Goal: Information Seeking & Learning: Compare options

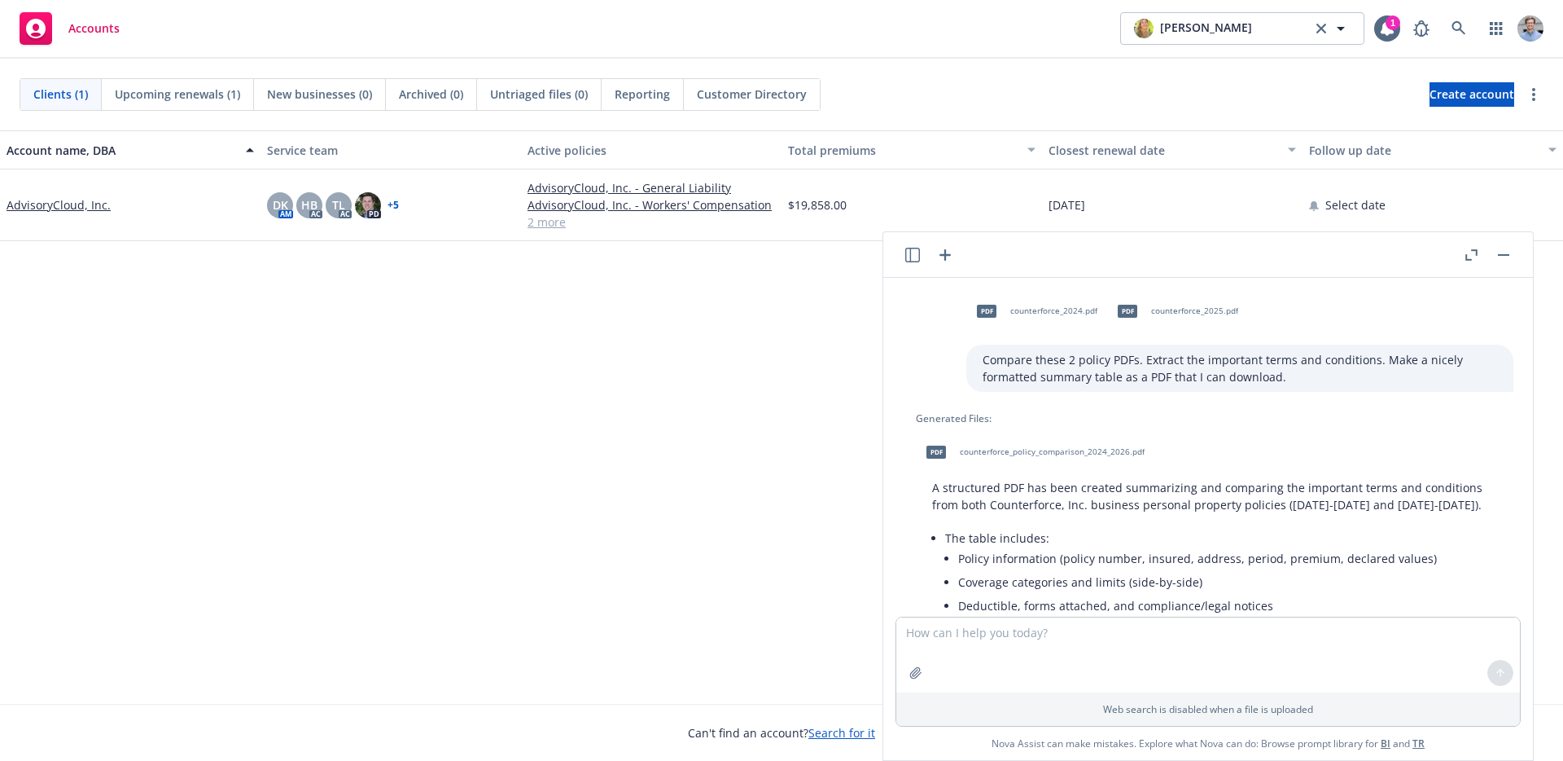
scroll to position [144, 0]
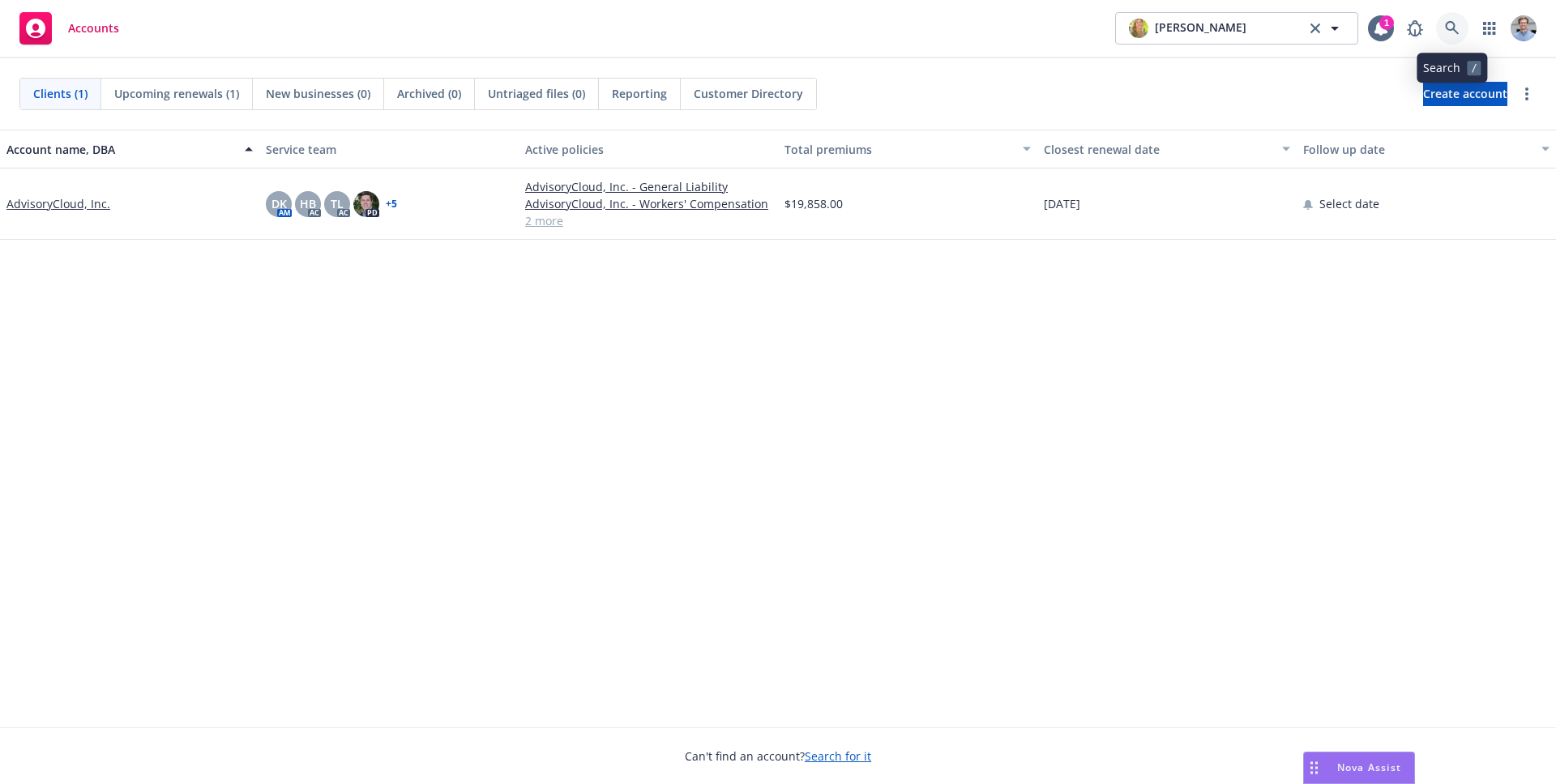
click at [1443, 35] on link at bounding box center [1452, 28] width 33 height 33
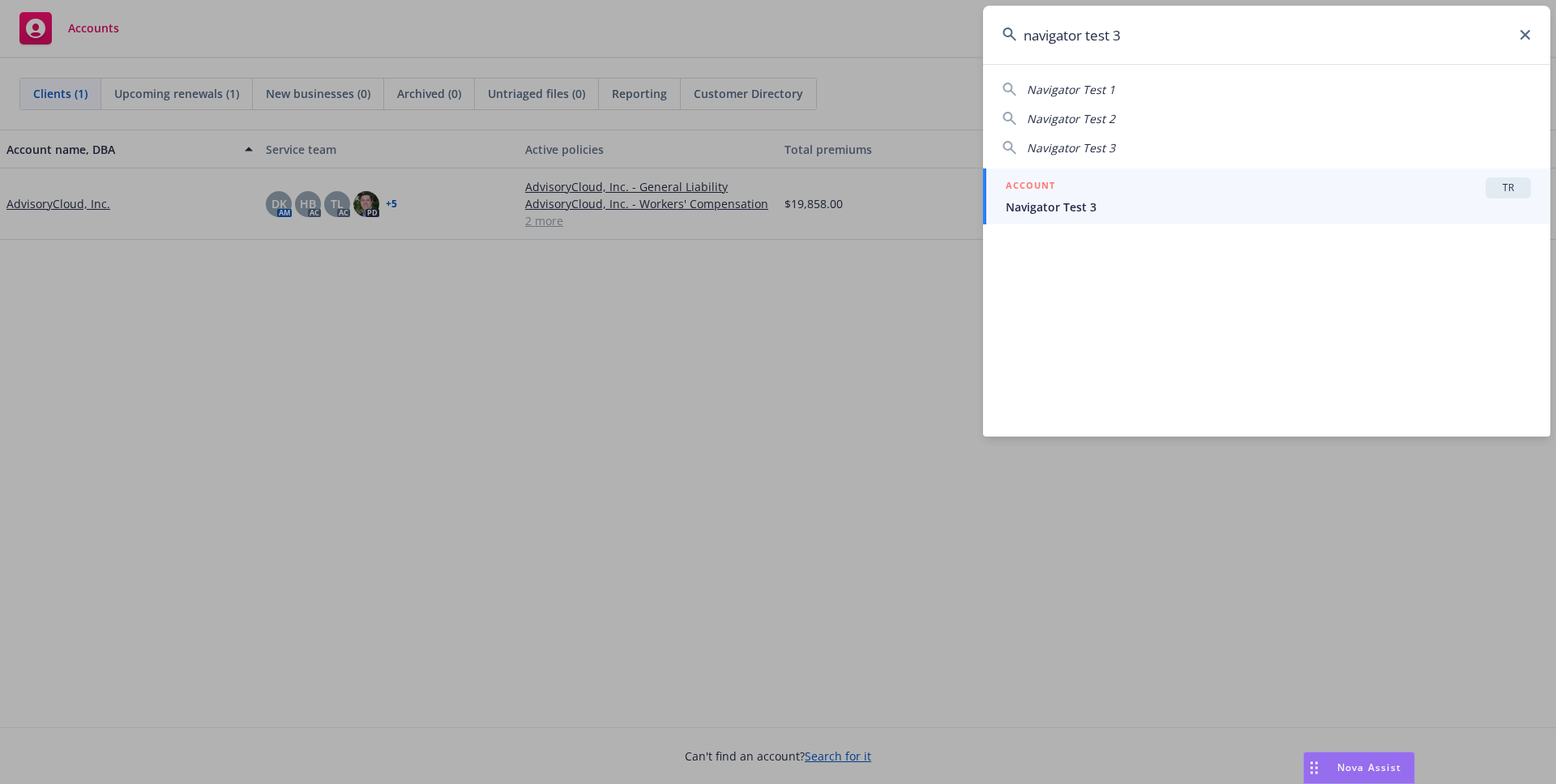
type input "navigator test 3"
click at [1142, 186] on div "ACCOUNT TR" at bounding box center [1269, 187] width 526 height 21
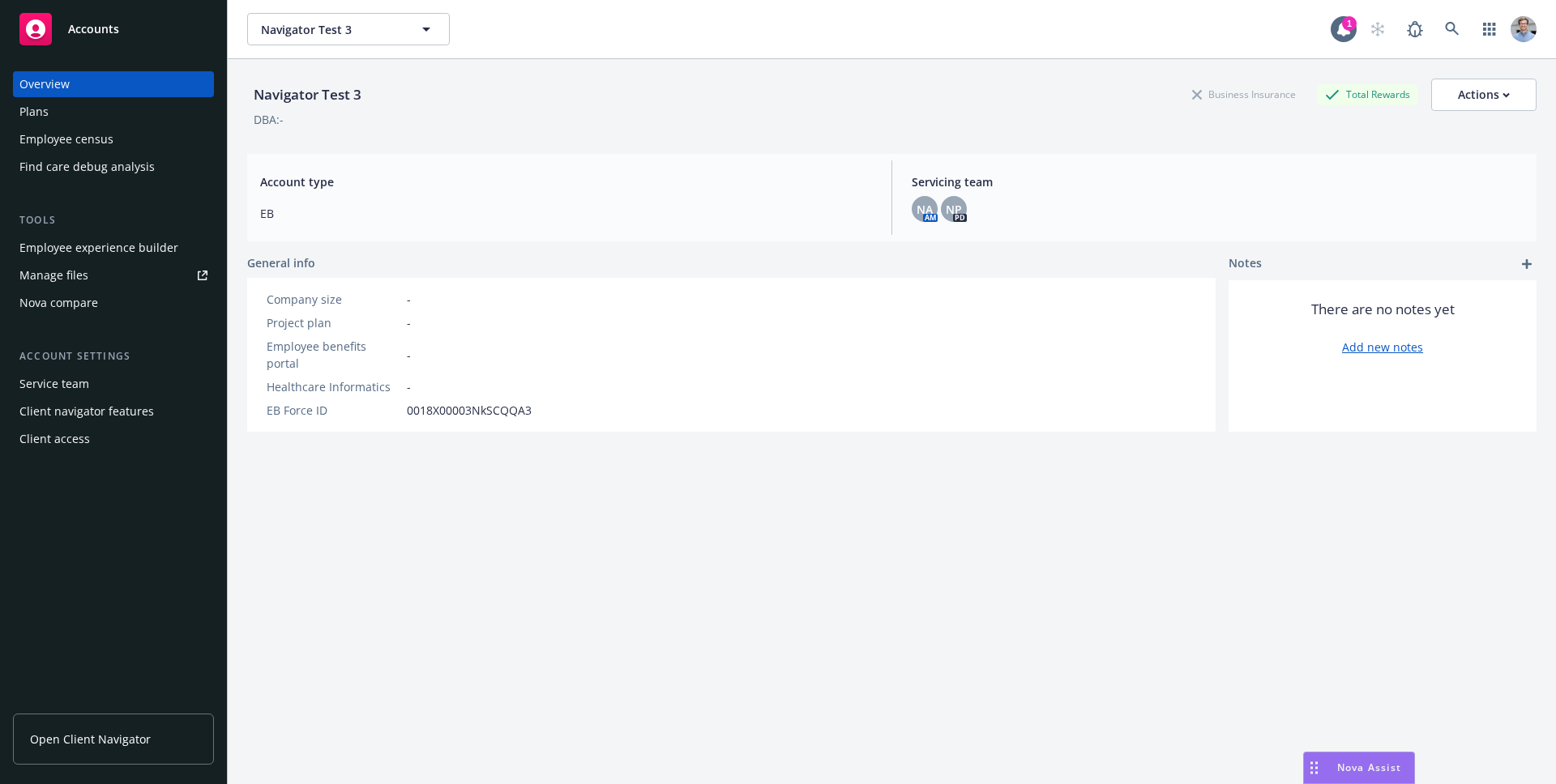
click at [131, 306] on div "Nova compare" at bounding box center [113, 303] width 188 height 26
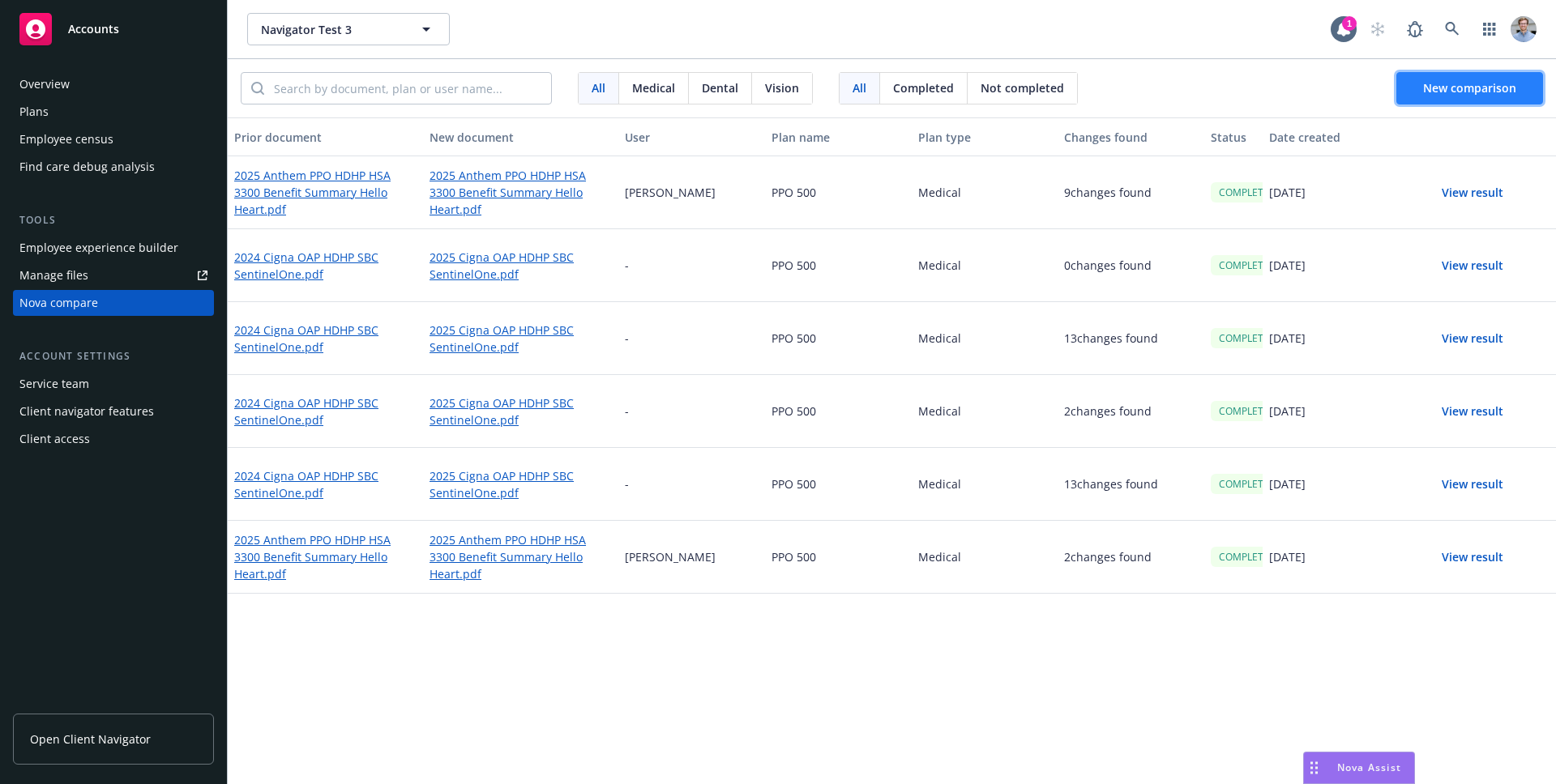
click at [1495, 90] on span "New comparison" at bounding box center [1470, 88] width 94 height 15
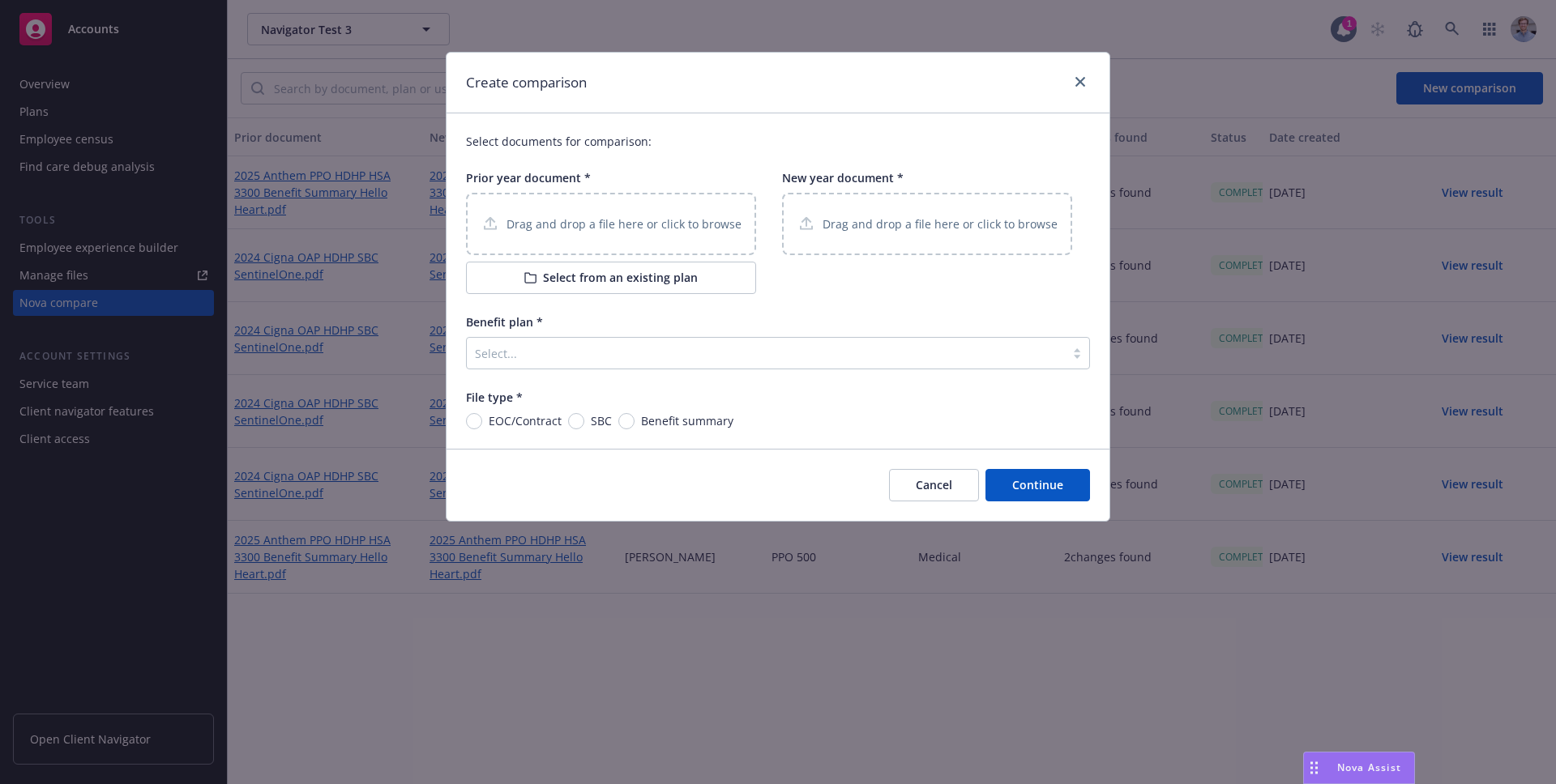
click at [923, 485] on button "Cancel" at bounding box center [934, 485] width 90 height 33
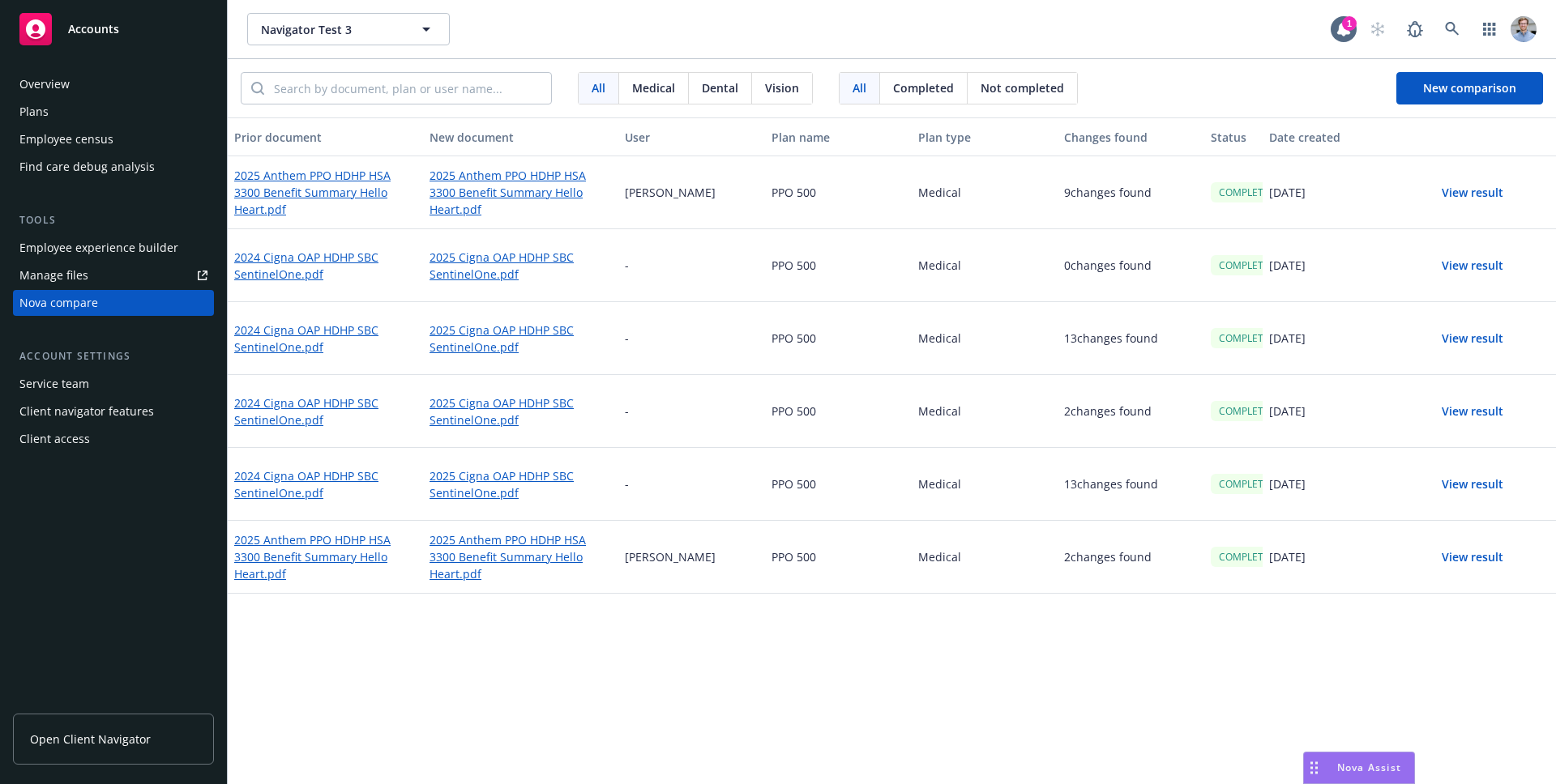
click at [1504, 186] on button "View result" at bounding box center [1473, 193] width 113 height 33
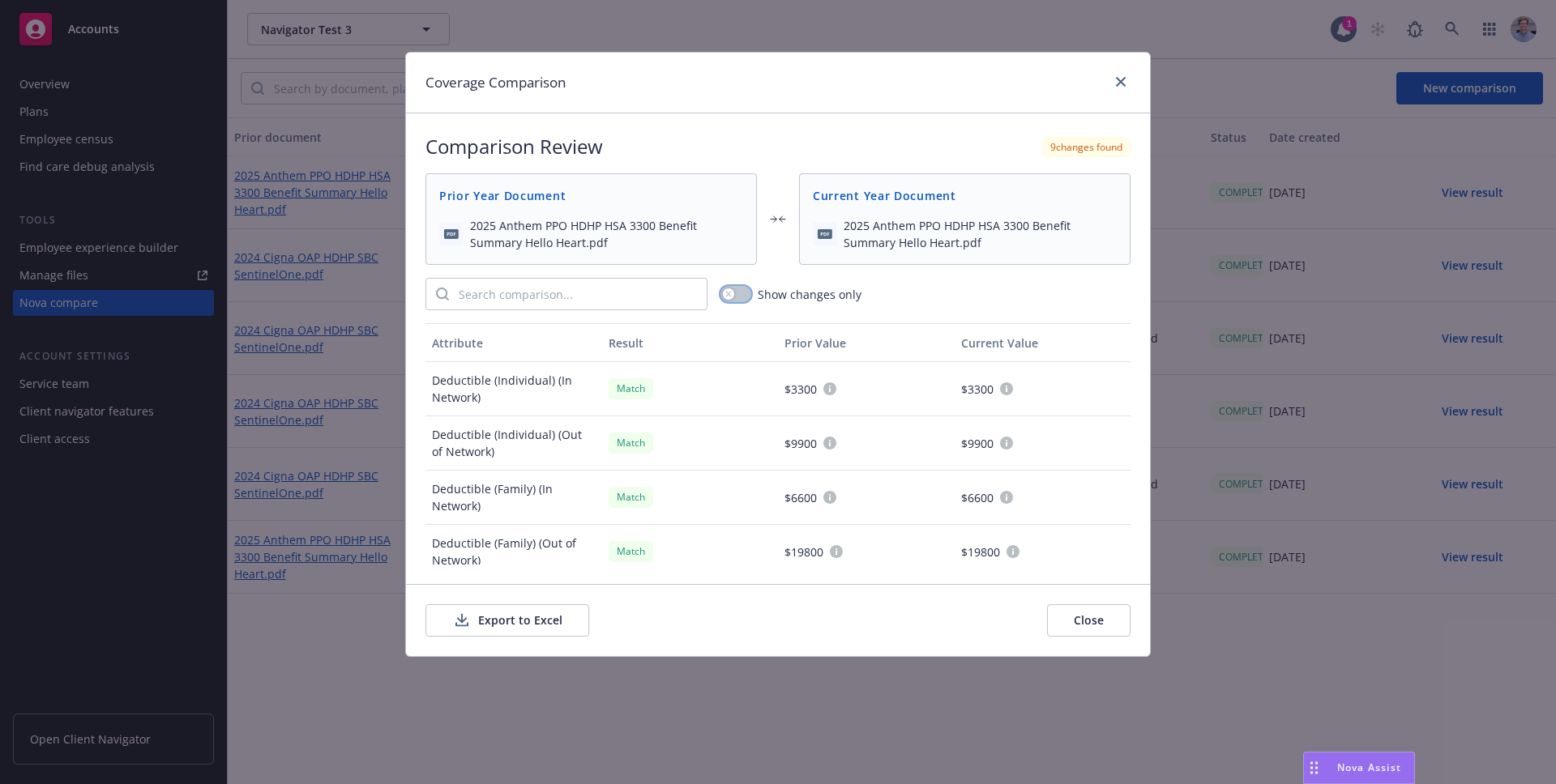
click at [740, 294] on button "button" at bounding box center [736, 294] width 31 height 16
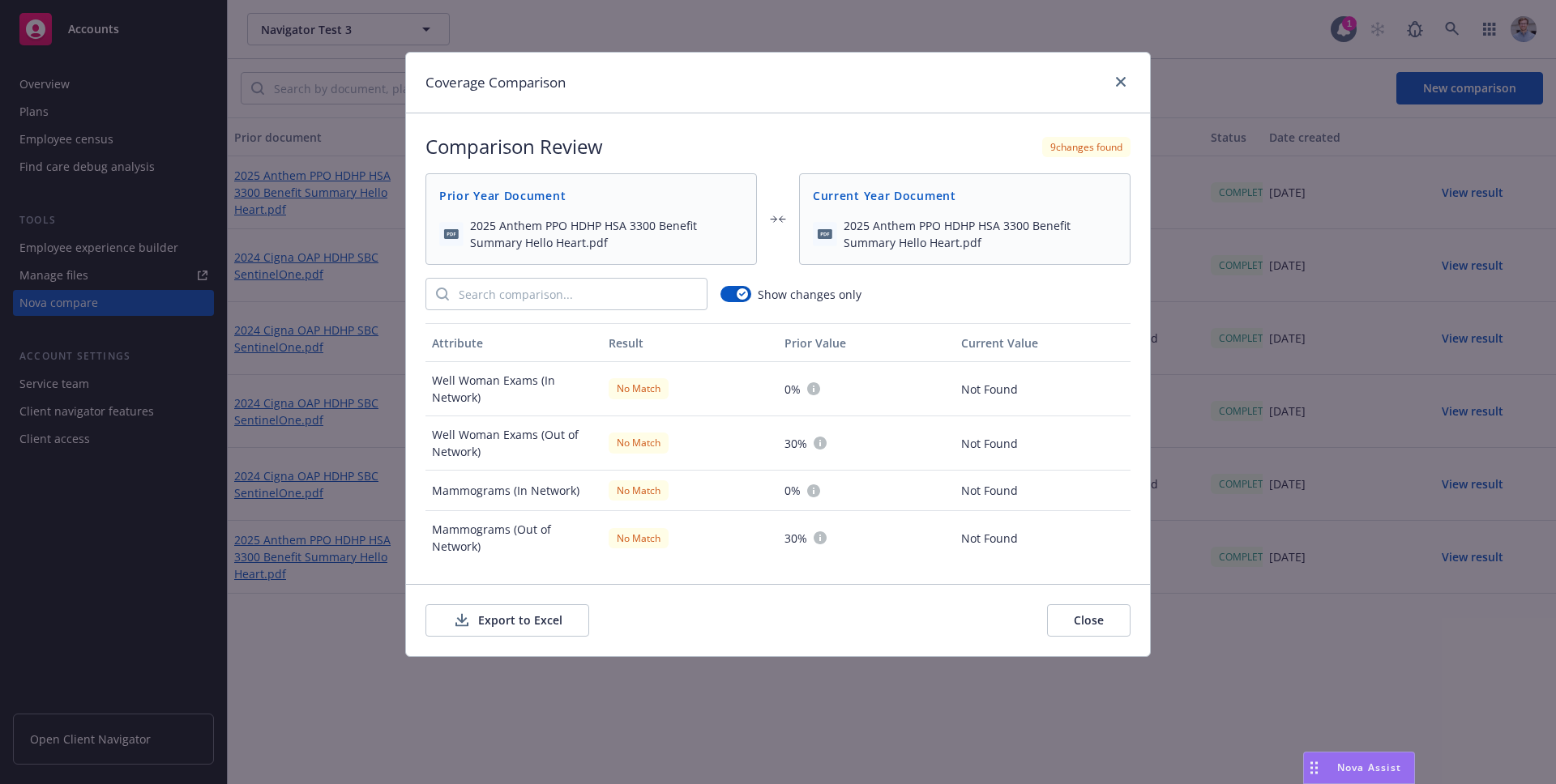
click at [1099, 617] on button "Close" at bounding box center [1089, 620] width 84 height 33
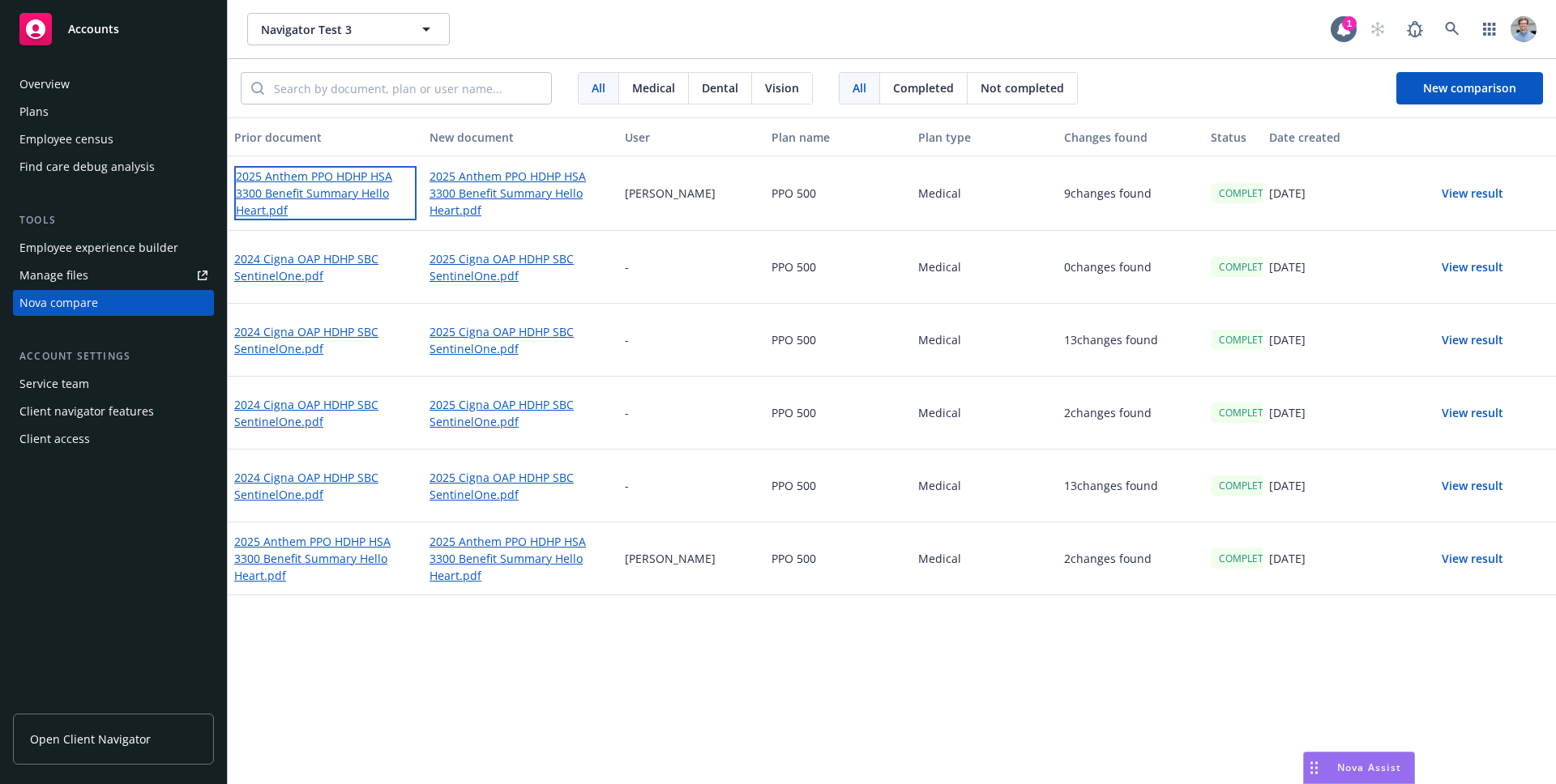
click at [364, 187] on link "2025 Anthem PPO HDHP HSA 3300 Benefit Summary Hello Heart.pdf" at bounding box center [325, 193] width 182 height 55
click at [461, 190] on link "2025 Anthem PPO HDHP HSA 3300 Benefit Summary Hello Heart.pdf" at bounding box center [521, 193] width 182 height 55
click at [1445, 191] on button "View result" at bounding box center [1473, 193] width 113 height 33
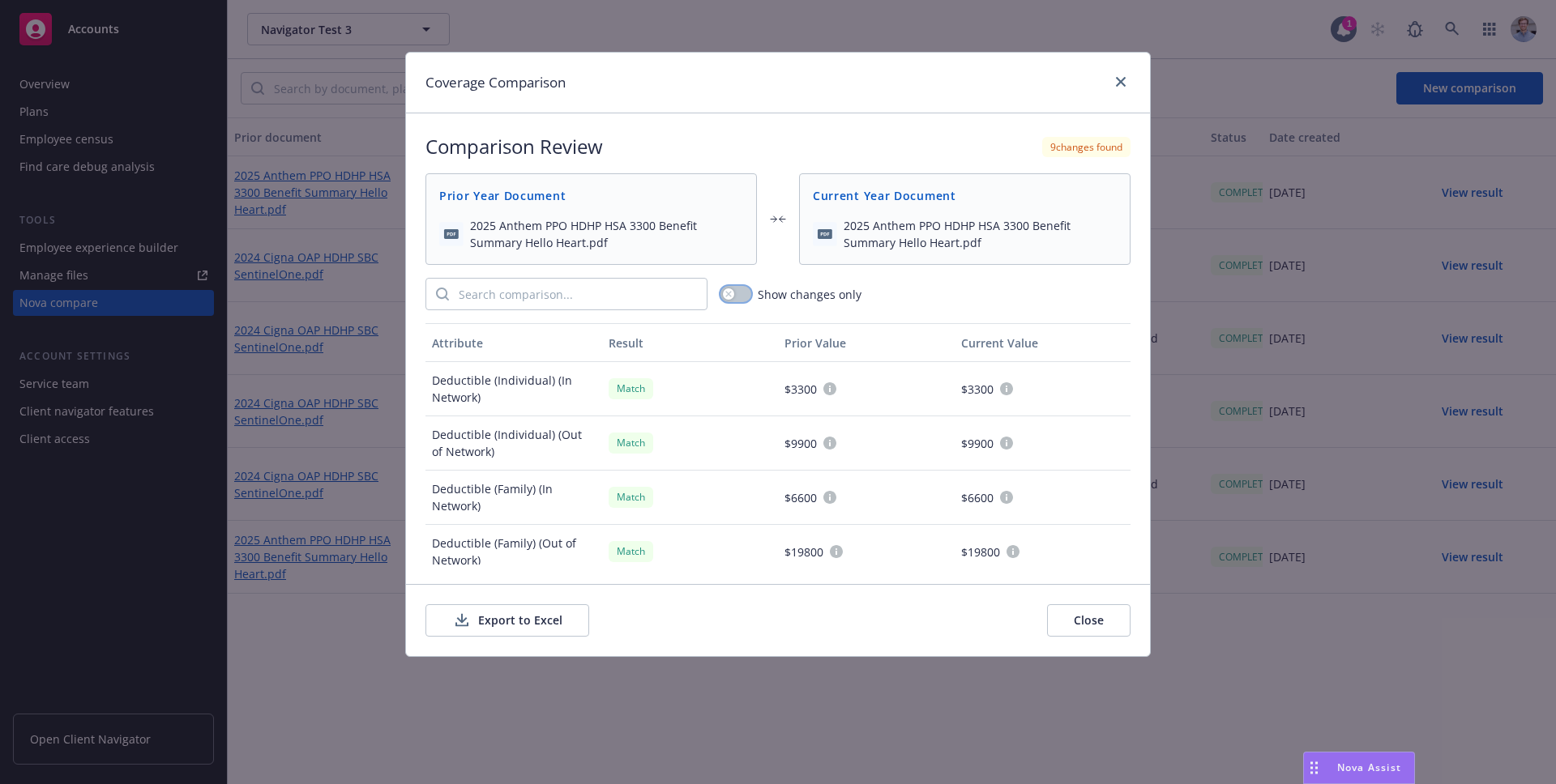
click at [748, 289] on button "button" at bounding box center [736, 294] width 31 height 16
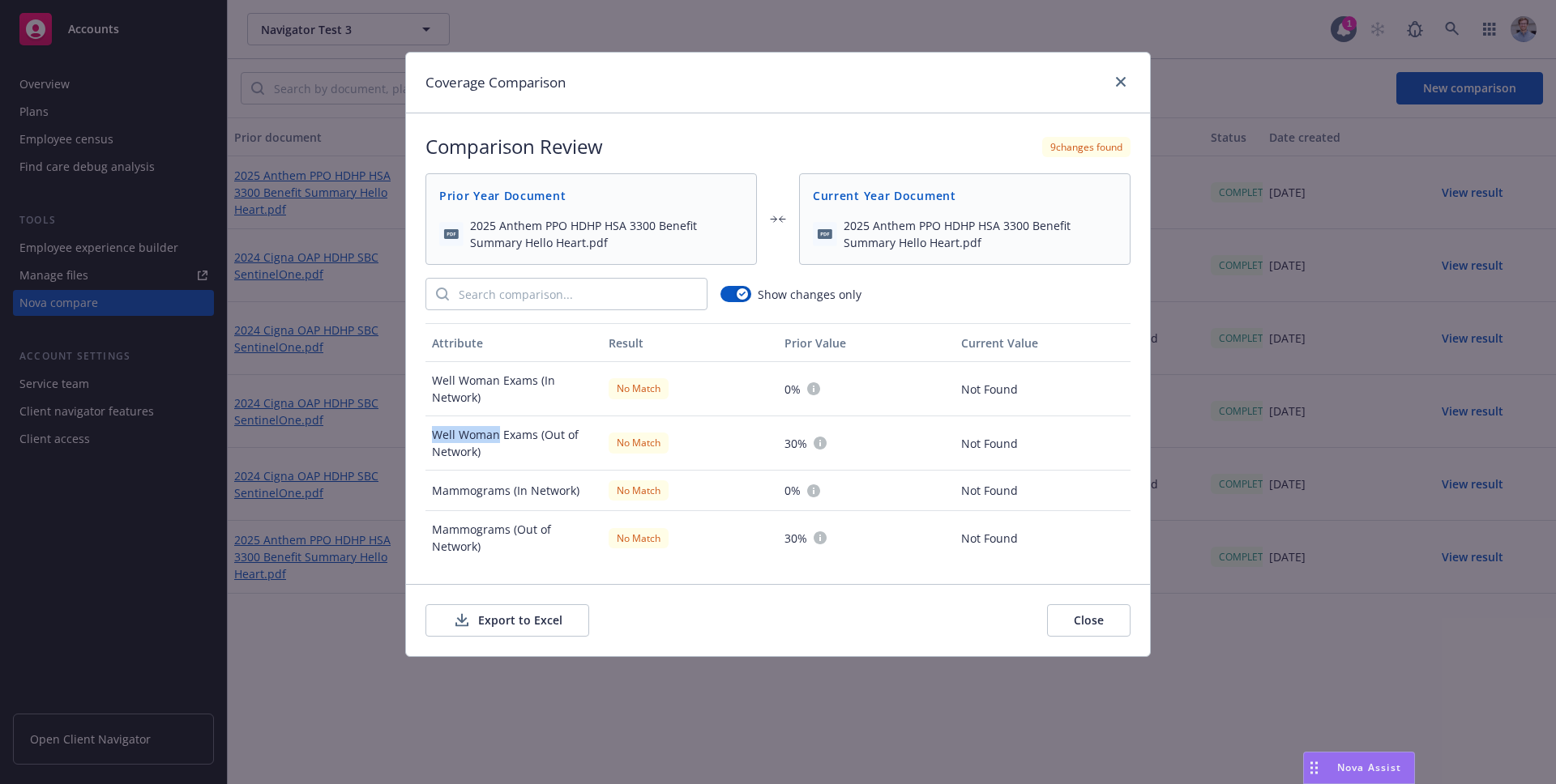
drag, startPoint x: 428, startPoint y: 432, endPoint x: 497, endPoint y: 431, distance: 69.0
click at [497, 431] on div "Well Woman Exams (Out of Network)" at bounding box center [515, 444] width 177 height 55
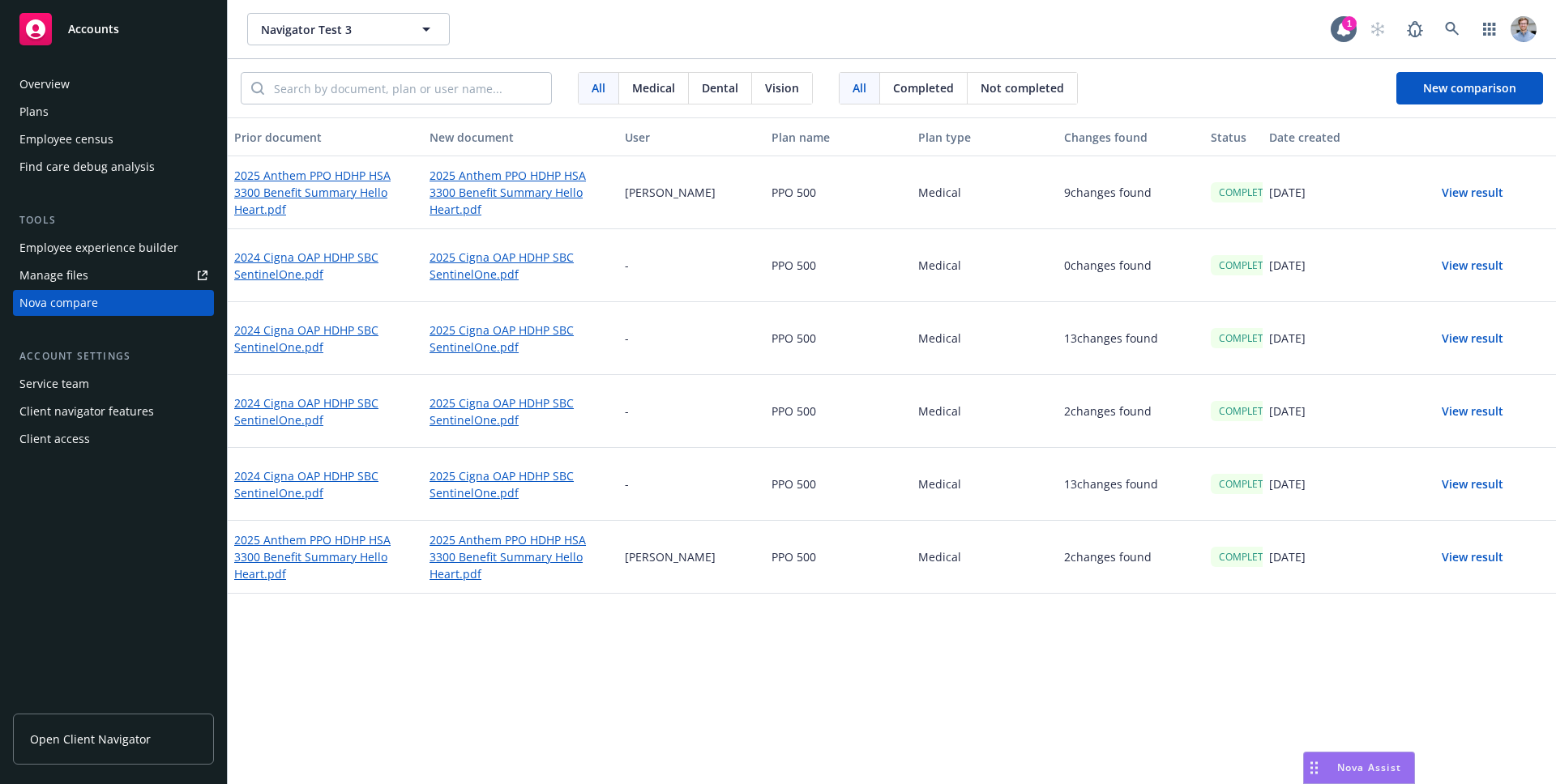
click at [1455, 189] on button "View result" at bounding box center [1473, 193] width 113 height 33
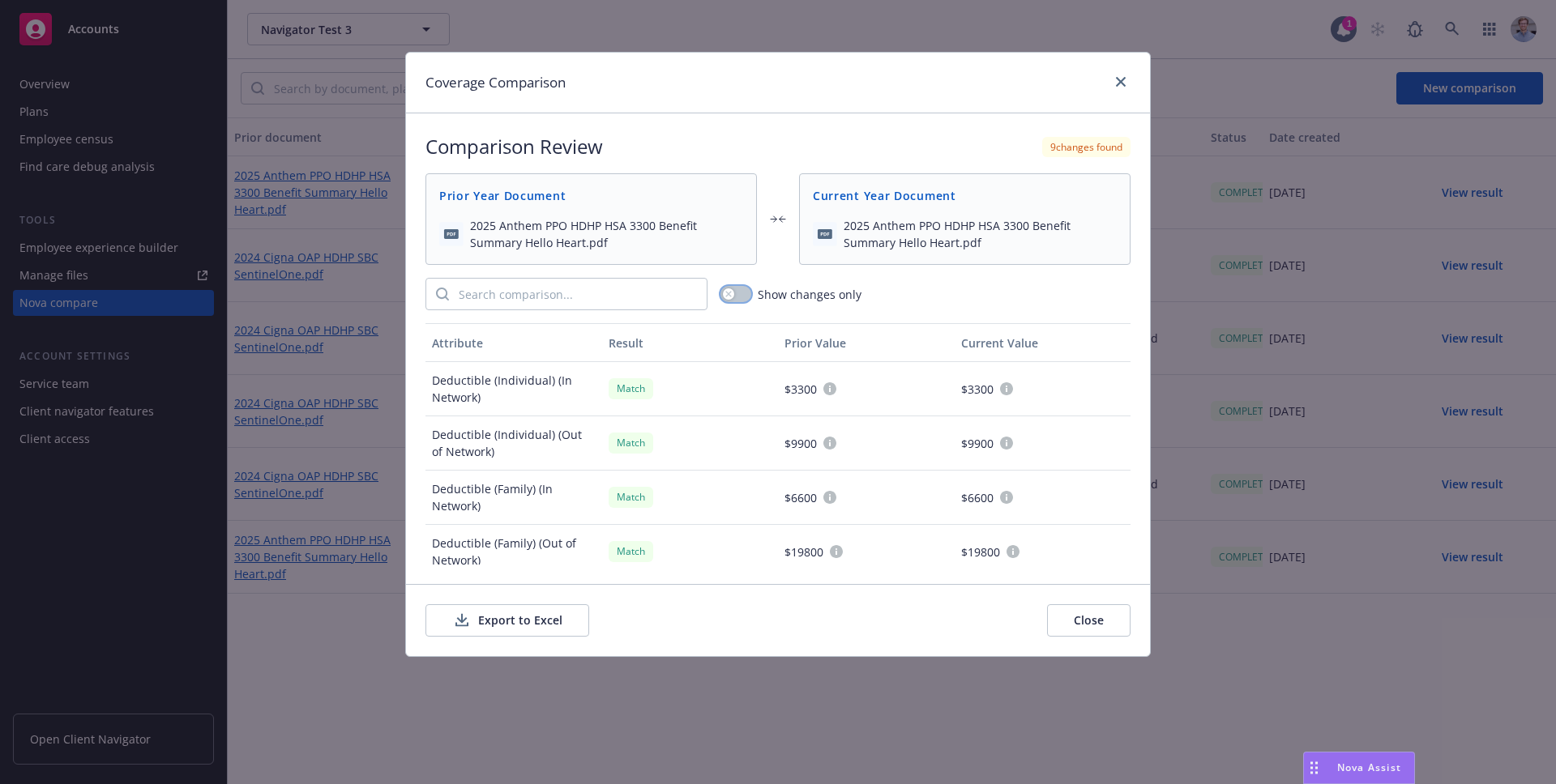
click at [750, 292] on button "button" at bounding box center [736, 294] width 31 height 16
